Goal: Navigation & Orientation: Find specific page/section

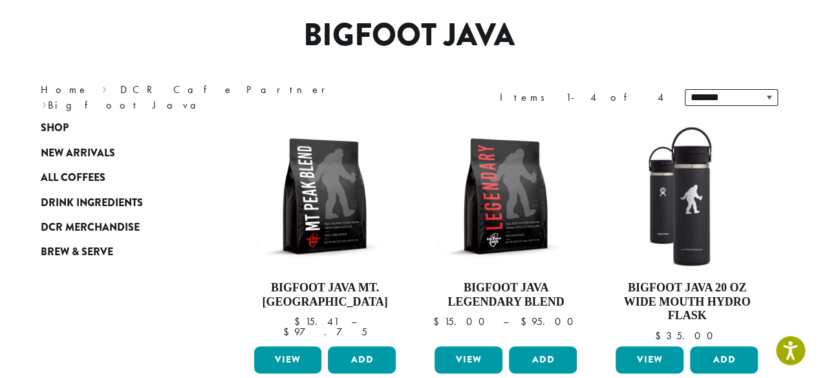
scroll to position [96, 0]
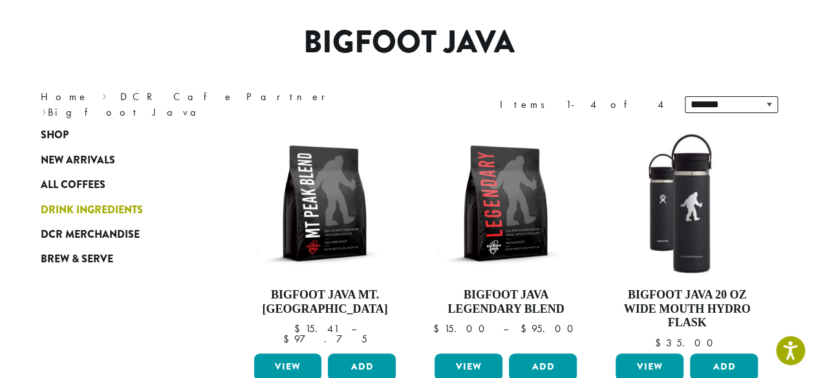
click at [137, 215] on span "Drink Ingredients" at bounding box center [92, 211] width 102 height 16
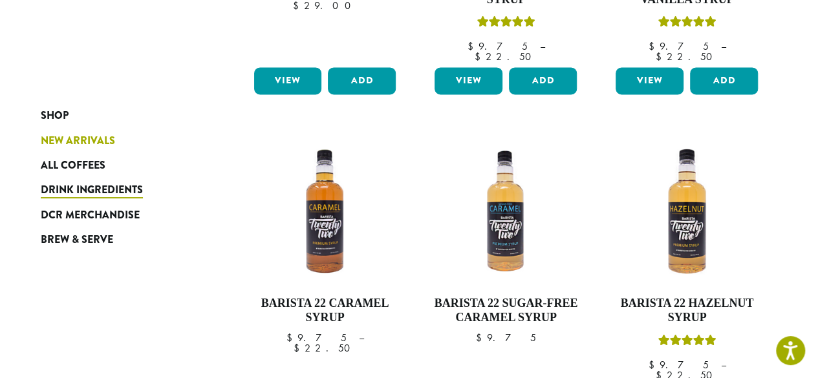
scroll to position [980, 0]
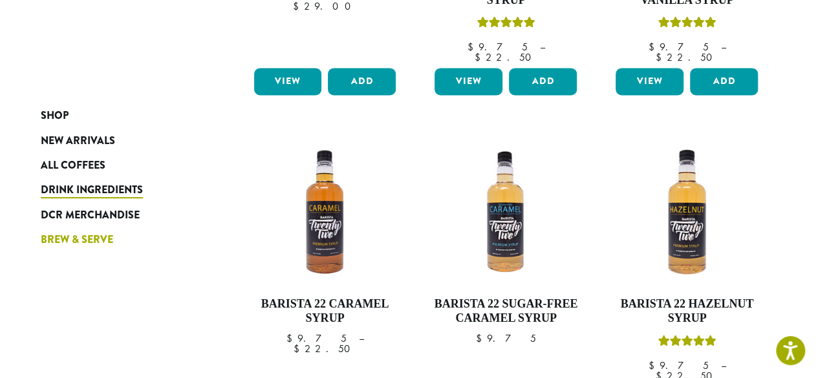
click at [94, 247] on span "Brew & Serve" at bounding box center [77, 240] width 72 height 16
